Goal: Transaction & Acquisition: Purchase product/service

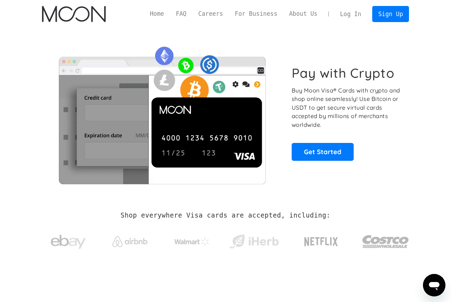
click at [434, 169] on section "Pay with Crypto Buy Moon Visa® Cards with crypto and shop online seamlessly! Us…" at bounding box center [225, 113] width 451 height 170
click at [106, 28] on div "Pay with Crypto Buy Moon Visa® Cards with crypto and shop online seamlessly! Us…" at bounding box center [225, 113] width 367 height 170
click at [117, 25] on div "Home FAQ Careers For Business About Us Log In Sign Up Home FAQ For Business Car…" at bounding box center [226, 14] width 388 height 28
click at [104, 24] on div "Home FAQ Careers For Business About Us Log In Sign Up Home FAQ For Business Car…" at bounding box center [226, 14] width 388 height 28
click at [349, 16] on link "Log In" at bounding box center [350, 13] width 33 height 15
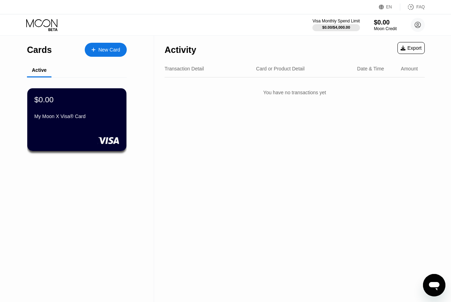
click at [261, 127] on div "Activity Export Transaction Detail Card or Product Detail Date & Time Amount Yo…" at bounding box center [294, 169] width 281 height 266
click at [45, 146] on div "$0.00 My Moon X Visa® Card" at bounding box center [77, 119] width 100 height 63
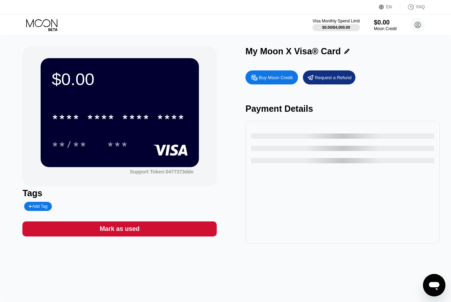
click at [273, 81] on div "Buy Moon Credit" at bounding box center [276, 78] width 34 height 6
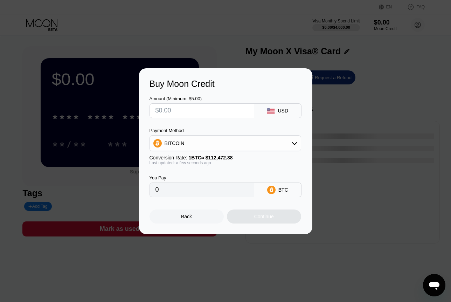
click at [256, 147] on div "BITCOIN" at bounding box center [225, 143] width 151 height 14
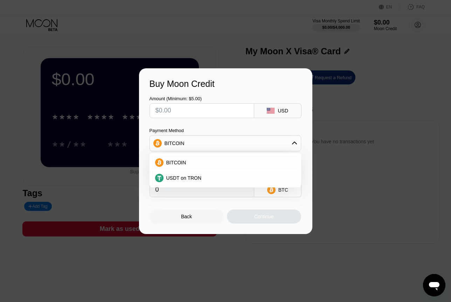
click at [262, 172] on div "USDT on TRON" at bounding box center [225, 178] width 147 height 14
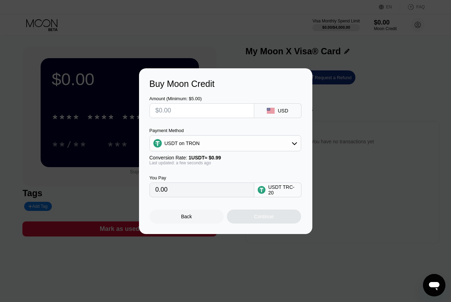
click at [260, 146] on div "USDT on TRON" at bounding box center [225, 143] width 151 height 14
click at [252, 165] on div "BITCOIN" at bounding box center [230, 163] width 132 height 6
type input "0"
click at [243, 104] on input "text" at bounding box center [202, 111] width 93 height 14
click at [268, 110] on icon at bounding box center [269, 109] width 4 height 2
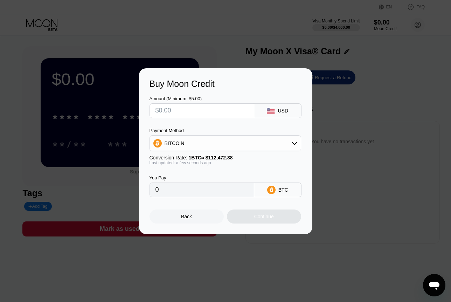
click at [263, 155] on div "Payment Method BITCOIN Conversion Rate: 1 BTC ≈ $112,472.38 Last updated: a few…" at bounding box center [226, 146] width 152 height 37
click at [283, 190] on div "BTC" at bounding box center [284, 190] width 10 height 6
click at [358, 151] on div "Buy Moon Credit Amount (Minimum: $5.00) USD Payment Method BITCOIN Conversion R…" at bounding box center [225, 151] width 451 height 166
click at [189, 216] on div "Back" at bounding box center [186, 217] width 11 height 6
